Goal: Find specific page/section: Find specific page/section

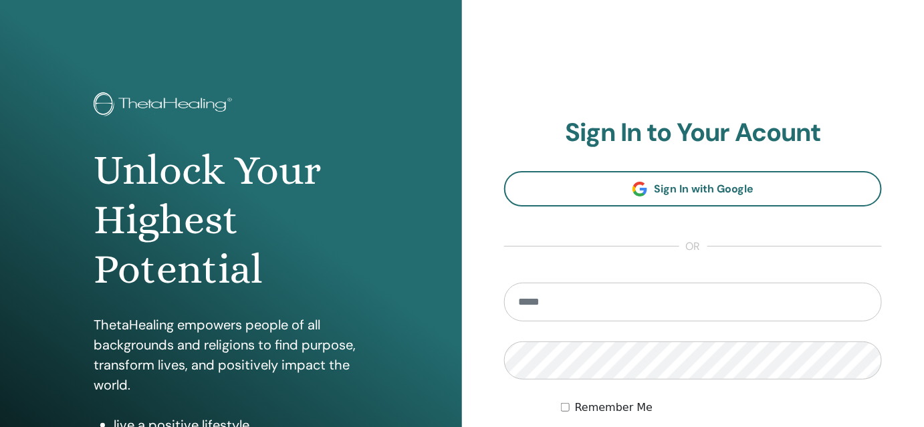
click at [603, 302] on input "email" at bounding box center [693, 302] width 378 height 39
type input "**********"
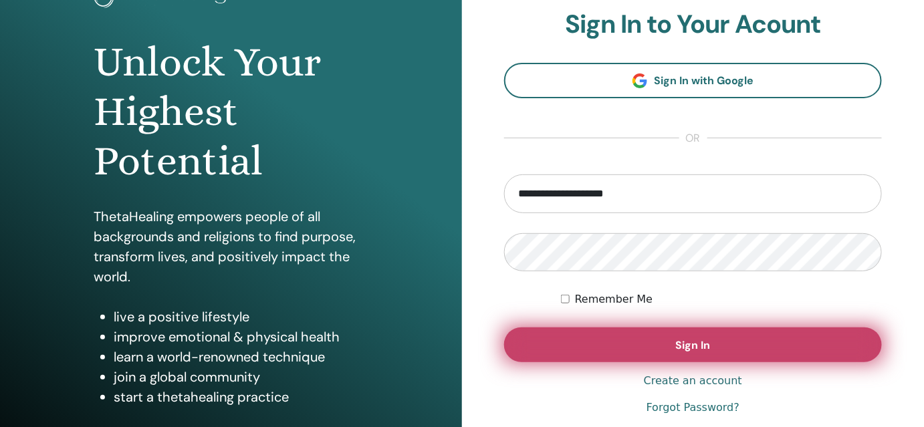
click at [694, 344] on span "Sign In" at bounding box center [693, 345] width 35 height 14
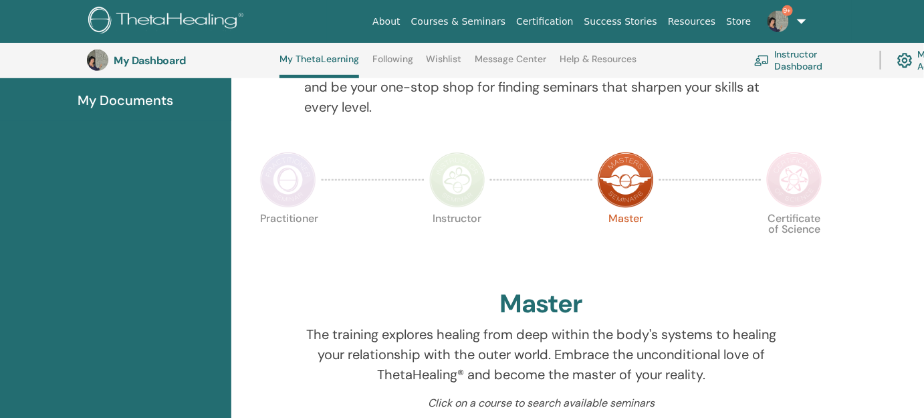
scroll to position [234, 0]
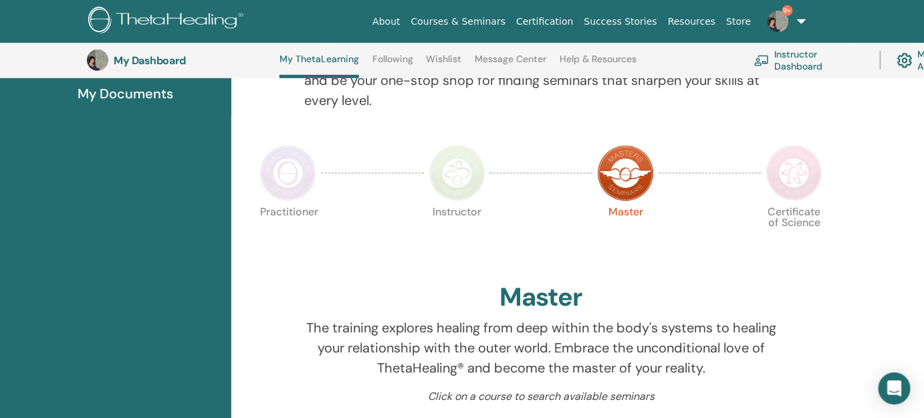
click at [457, 186] on img at bounding box center [457, 173] width 56 height 56
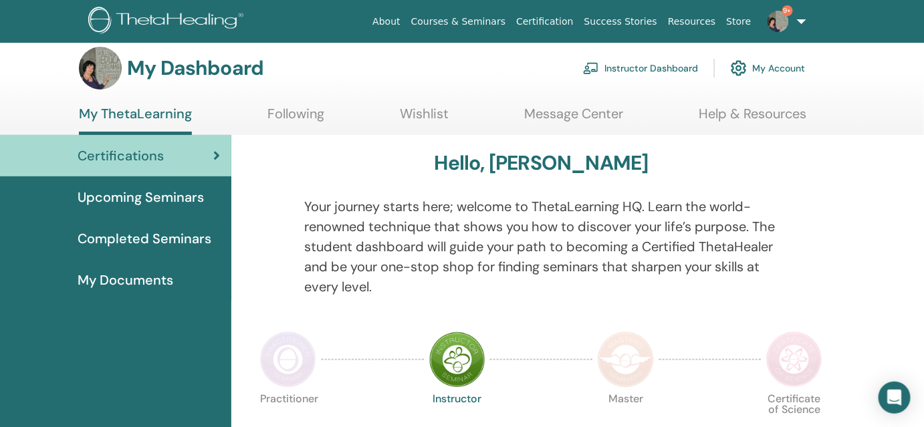
scroll to position [11, 0]
click at [663, 66] on link "Instructor Dashboard" at bounding box center [640, 68] width 115 height 29
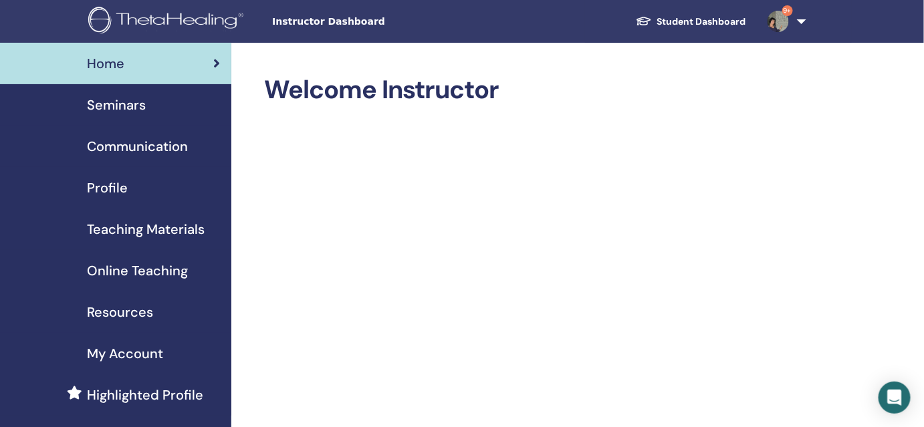
click at [139, 225] on span "Teaching Materials" at bounding box center [146, 229] width 118 height 20
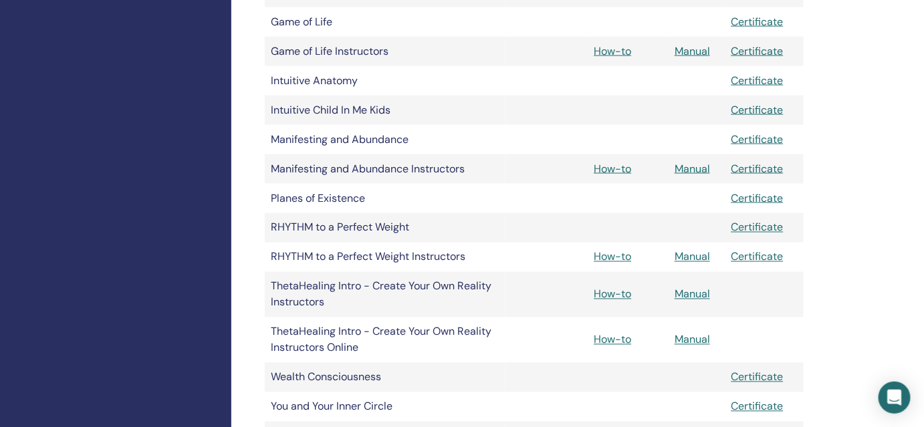
scroll to position [620, 0]
click at [622, 289] on link "How-to" at bounding box center [612, 294] width 37 height 14
